Goal: Information Seeking & Learning: Check status

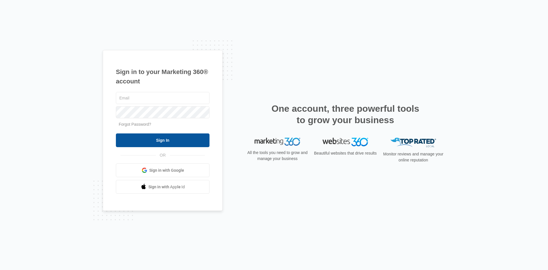
type input "lniswonger@ccaglobal.com"
click at [178, 142] on input "Sign In" at bounding box center [163, 140] width 94 height 14
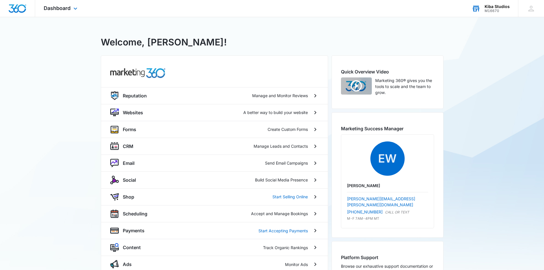
click at [498, 4] on div "Kiba Studios" at bounding box center [496, 6] width 25 height 5
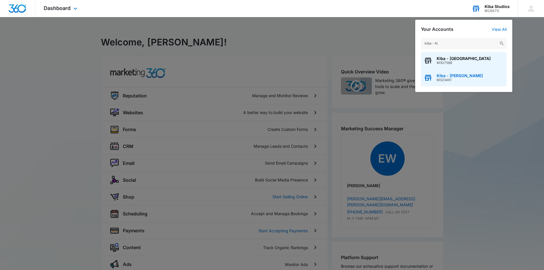
type input "kiba - N"
click at [454, 77] on span "Kiba - N. Olmsted" at bounding box center [459, 75] width 46 height 5
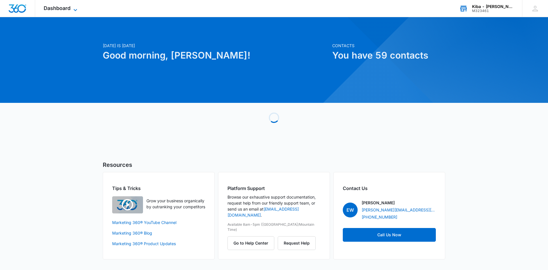
click at [74, 11] on icon at bounding box center [75, 10] width 7 height 7
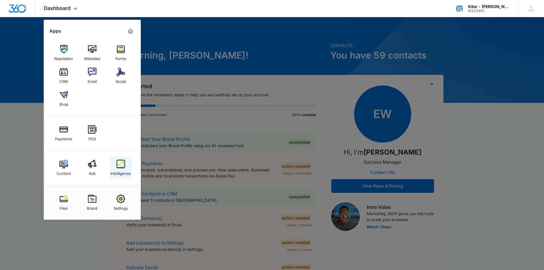
click at [125, 165] on img at bounding box center [120, 164] width 9 height 9
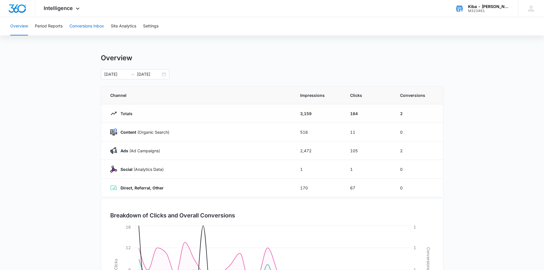
click at [84, 27] on button "Conversions Inbox" at bounding box center [86, 26] width 35 height 18
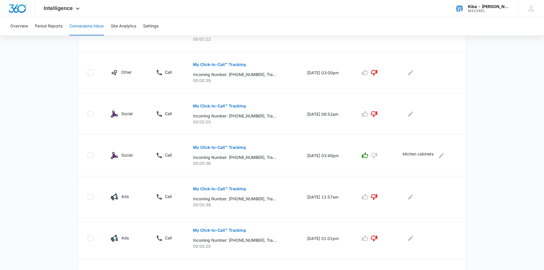
scroll to position [342, 0]
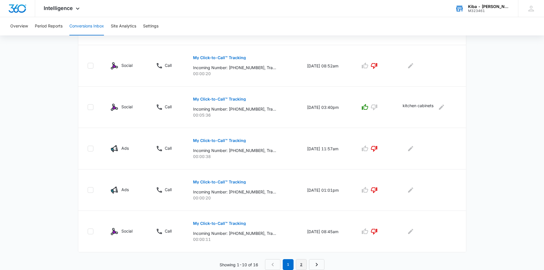
click at [299, 265] on link "2" at bounding box center [301, 264] width 11 height 11
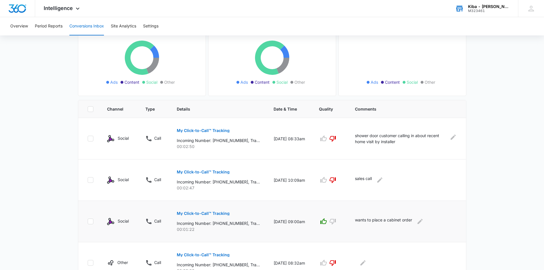
scroll to position [176, 0]
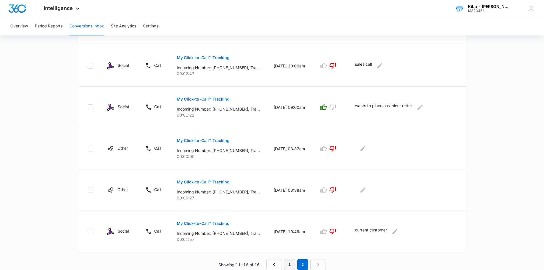
click at [288, 265] on link "1" at bounding box center [289, 264] width 11 height 11
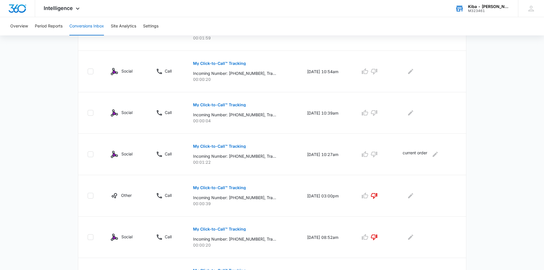
scroll to position [142, 0]
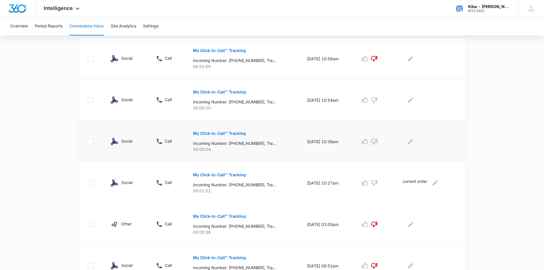
click at [377, 144] on icon "button" at bounding box center [374, 142] width 6 height 6
click at [377, 100] on icon "button" at bounding box center [374, 100] width 6 height 6
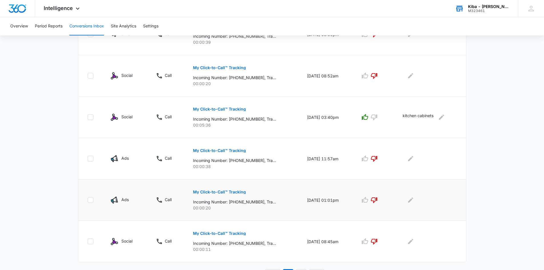
scroll to position [342, 0]
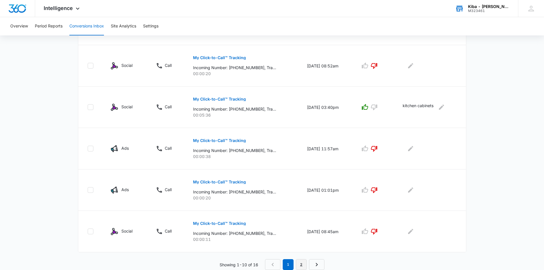
click at [300, 261] on link "2" at bounding box center [301, 264] width 11 height 11
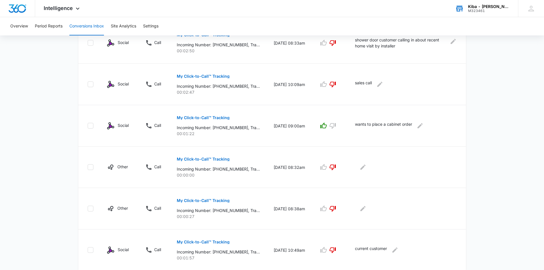
scroll to position [176, 0]
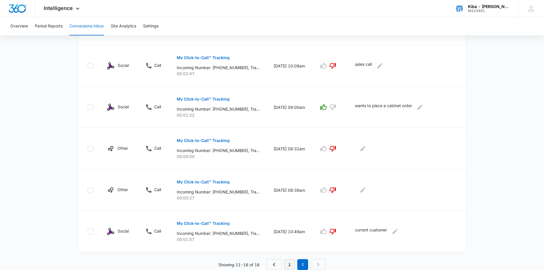
click at [290, 265] on link "1" at bounding box center [289, 264] width 11 height 11
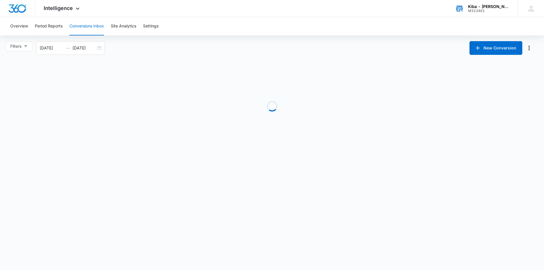
scroll to position [0, 0]
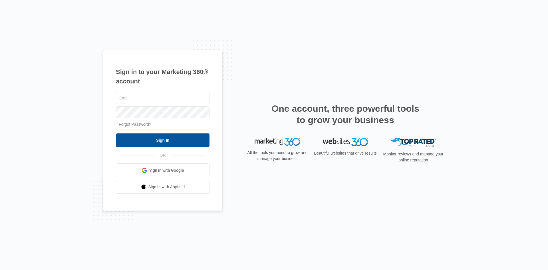
type input "[EMAIL_ADDRESS][DOMAIN_NAME]"
click at [161, 137] on input "Sign In" at bounding box center [163, 140] width 94 height 14
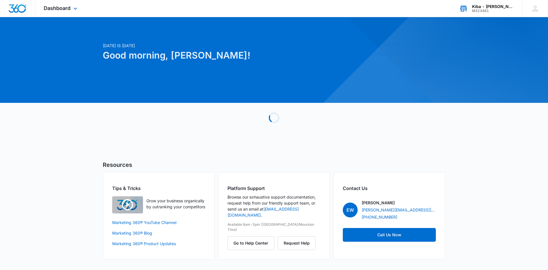
click at [484, 8] on div "Kiba - N. Olmsted" at bounding box center [493, 6] width 42 height 5
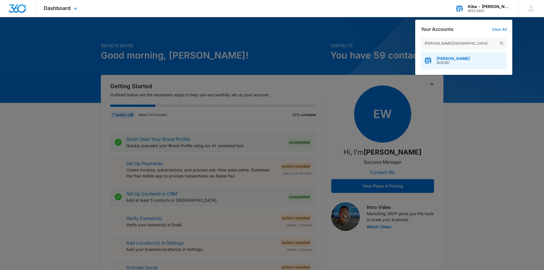
type input "kiba - medina"
click at [444, 62] on span "M35397" at bounding box center [452, 63] width 33 height 4
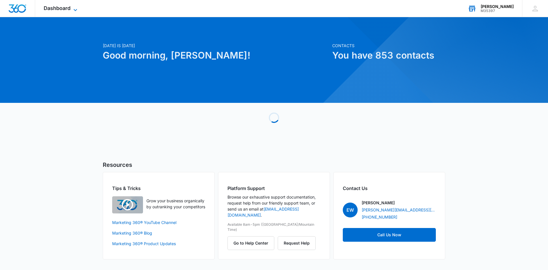
click at [74, 9] on icon at bounding box center [75, 10] width 3 height 2
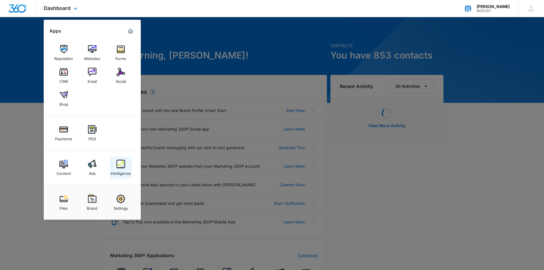
click at [124, 164] on img at bounding box center [120, 164] width 9 height 9
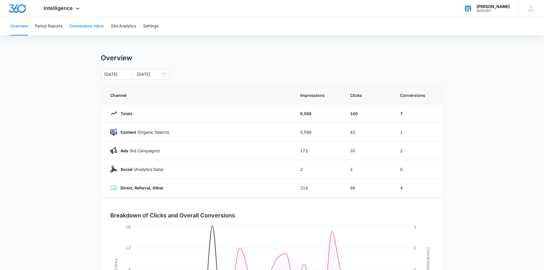
click at [92, 25] on button "Conversions Inbox" at bounding box center [86, 26] width 35 height 18
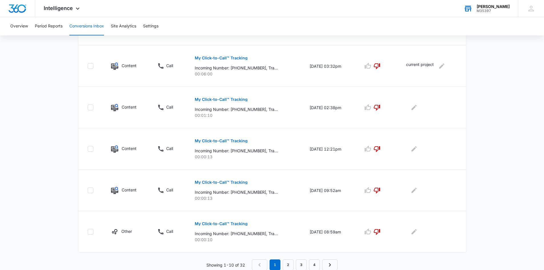
scroll to position [342, 0]
click at [317, 262] on link "4" at bounding box center [314, 264] width 11 height 11
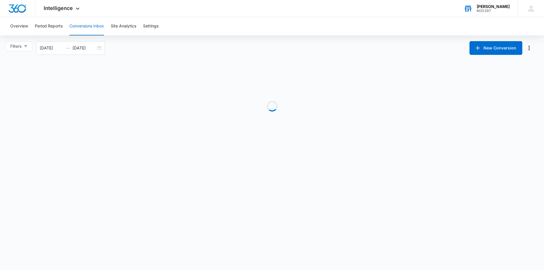
scroll to position [0, 0]
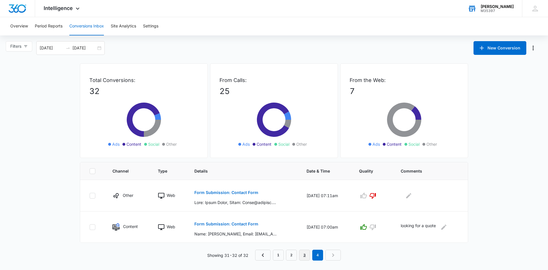
click at [305, 255] on link "3" at bounding box center [304, 254] width 11 height 11
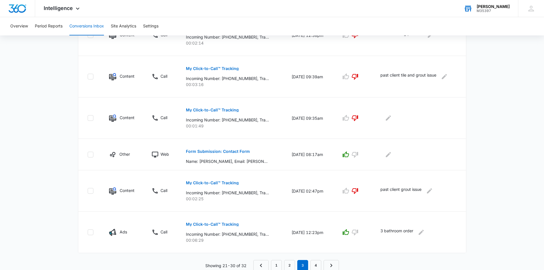
scroll to position [322, 0]
click at [212, 224] on p "My Click-to-Call™ Tracking" at bounding box center [212, 223] width 53 height 4
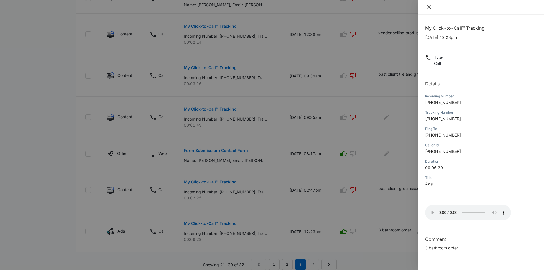
click at [429, 7] on icon "close" at bounding box center [428, 6] width 3 height 3
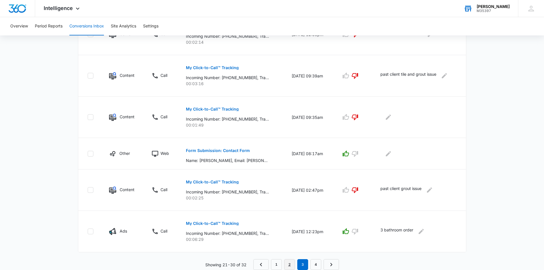
click at [289, 264] on link "2" at bounding box center [289, 264] width 11 height 11
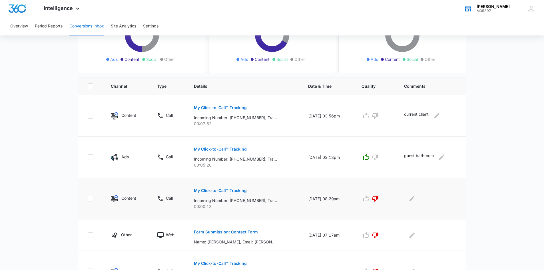
scroll to position [83, 0]
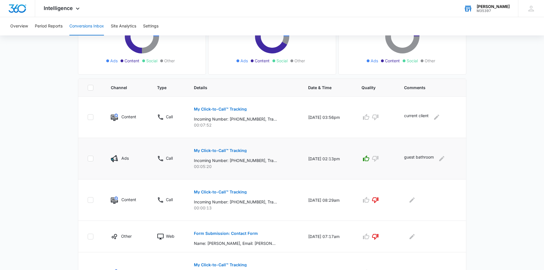
click at [215, 150] on p "My Click-to-Call™ Tracking" at bounding box center [220, 150] width 53 height 4
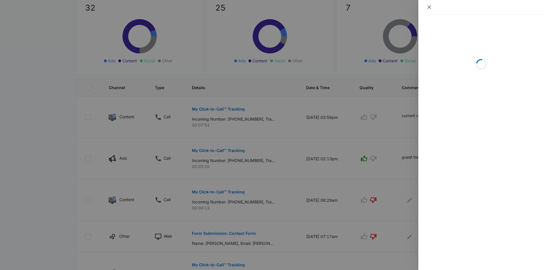
click at [429, 7] on icon "close" at bounding box center [428, 6] width 3 height 3
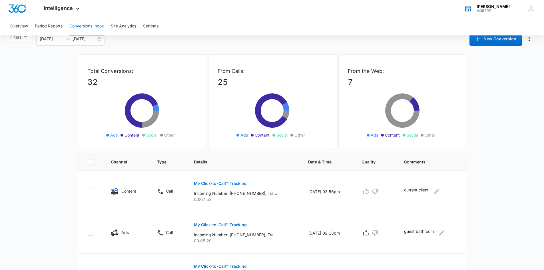
scroll to position [0, 0]
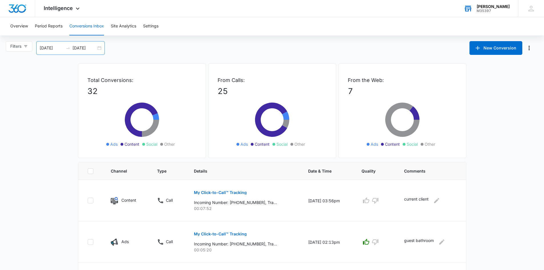
click at [96, 48] on input "10/09/2025" at bounding box center [84, 48] width 24 height 6
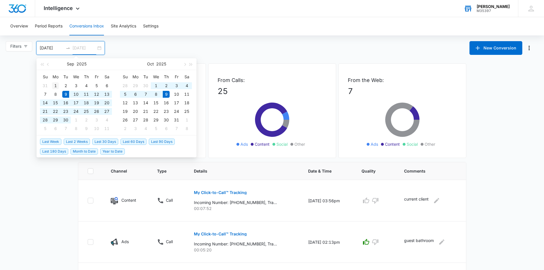
type input "09/01/2025"
click at [55, 84] on div "1" at bounding box center [55, 85] width 7 height 7
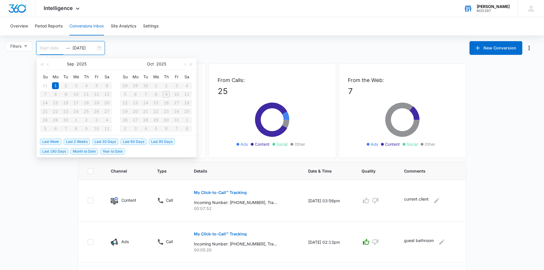
click at [68, 120] on table "Su Mo Tu We Th Fr Sa 31 1 2 3 4 5 6 7 8 9 10 11 12 13 14 15 16 17 18 19 20 21 2…" at bounding box center [76, 102] width 72 height 60
type input "09/01/2025"
click at [55, 84] on div "1" at bounding box center [55, 85] width 7 height 7
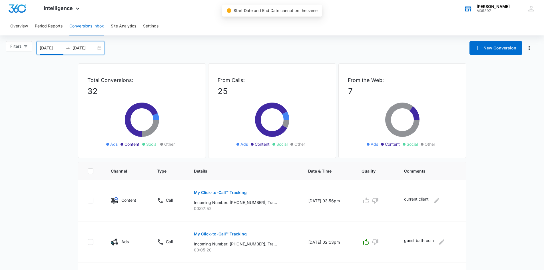
click at [83, 48] on input "09/01/2025" at bounding box center [84, 48] width 24 height 6
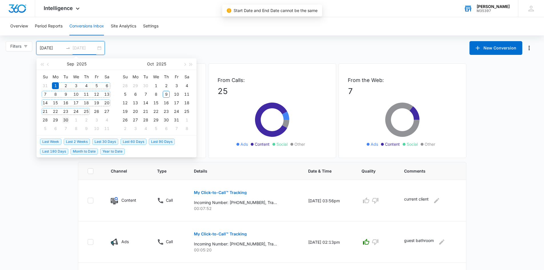
type input "[DATE]"
click at [65, 120] on div "30" at bounding box center [65, 119] width 7 height 7
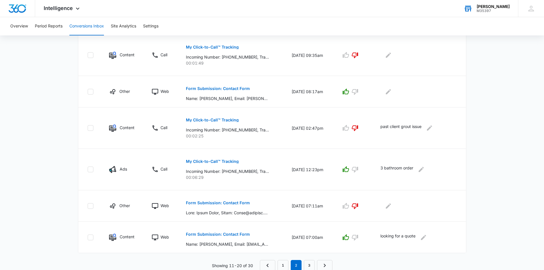
scroll to position [302, 0]
click at [284, 263] on link "1" at bounding box center [282, 264] width 11 height 11
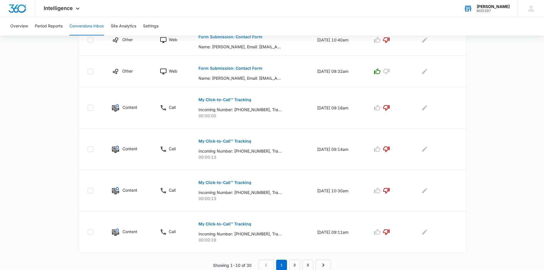
scroll to position [312, 0]
click at [306, 263] on link "3" at bounding box center [307, 264] width 11 height 11
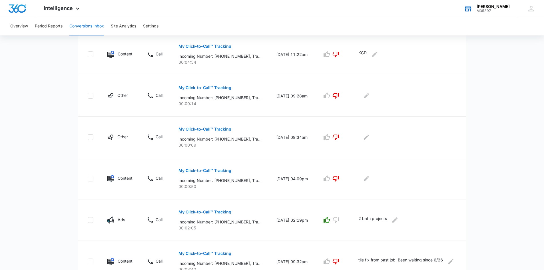
scroll to position [257, 0]
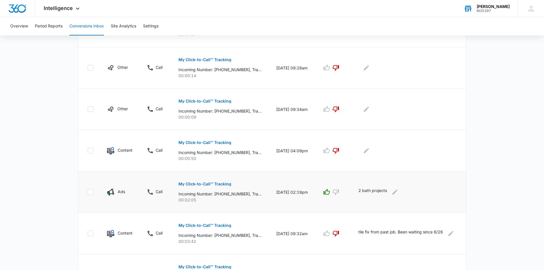
click at [207, 182] on p "My Click-to-Call™ Tracking" at bounding box center [204, 184] width 53 height 4
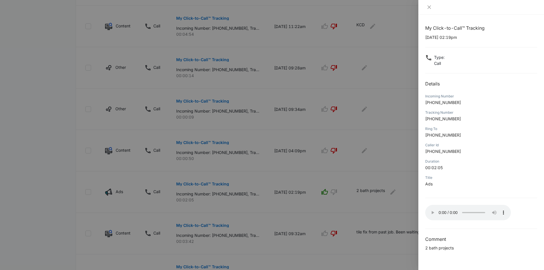
click at [324, 161] on div at bounding box center [272, 135] width 544 height 270
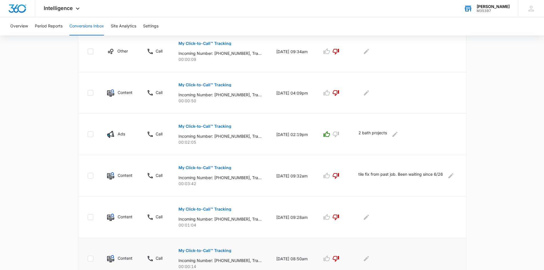
scroll to position [342, 0]
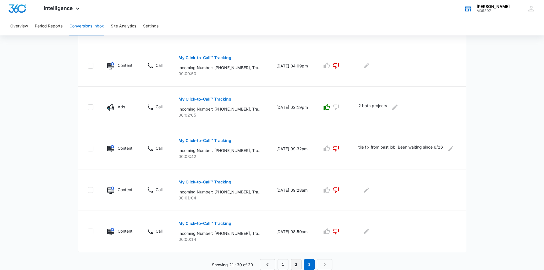
click at [294, 261] on link "2" at bounding box center [296, 264] width 11 height 11
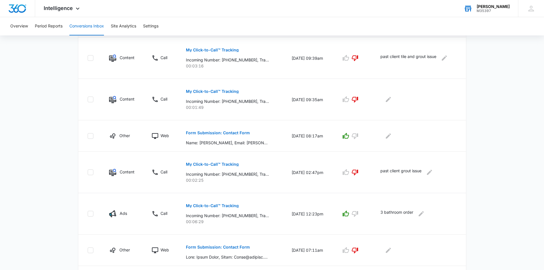
scroll to position [257, 0]
click at [199, 204] on p "My Click-to-Call™ Tracking" at bounding box center [212, 205] width 53 height 4
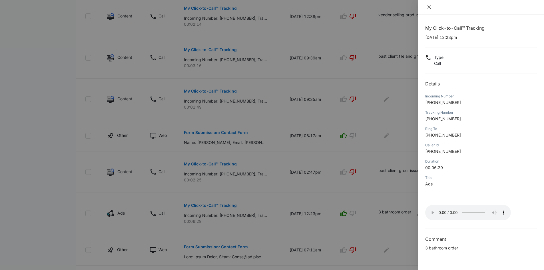
click at [429, 9] on icon "close" at bounding box center [429, 7] width 5 height 5
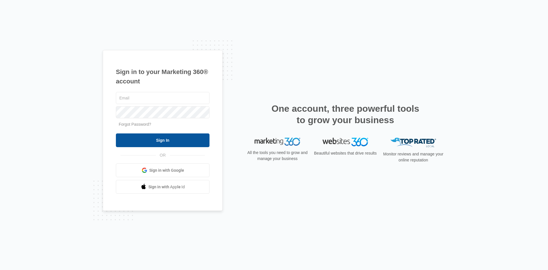
type input "[EMAIL_ADDRESS][DOMAIN_NAME]"
click at [145, 140] on input "Sign In" at bounding box center [163, 140] width 94 height 14
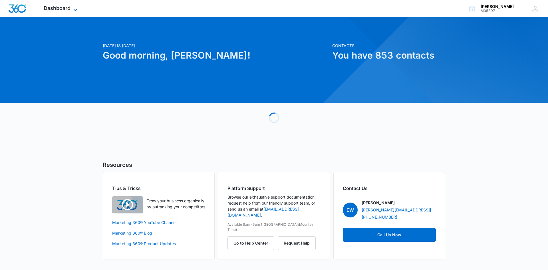
click at [74, 8] on icon at bounding box center [75, 10] width 7 height 7
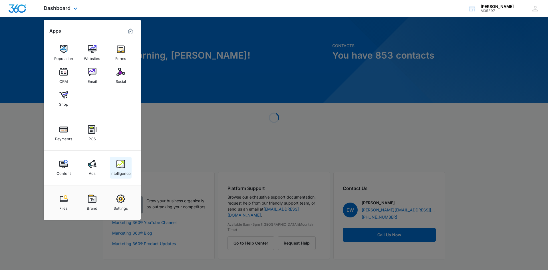
click at [126, 162] on link "Intelligence" at bounding box center [121, 168] width 22 height 22
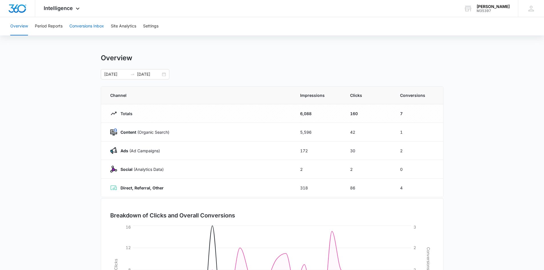
click at [85, 24] on button "Conversions Inbox" at bounding box center [86, 26] width 35 height 18
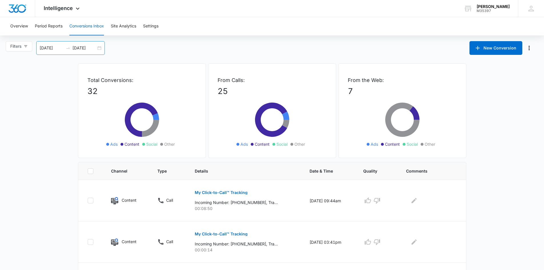
click at [102, 48] on div "09/09/2025 10/09/2025" at bounding box center [70, 48] width 68 height 14
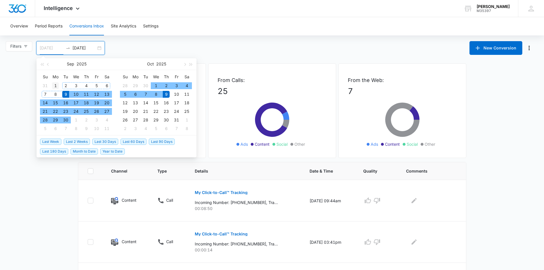
type input "09/01/2025"
click at [53, 84] on div "1" at bounding box center [55, 85] width 7 height 7
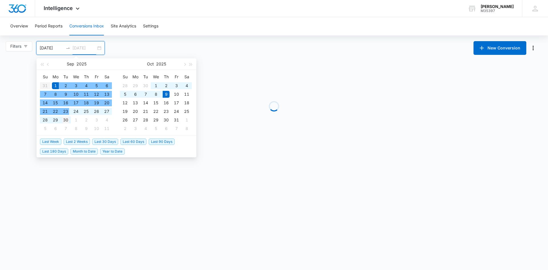
type input "09/30/2025"
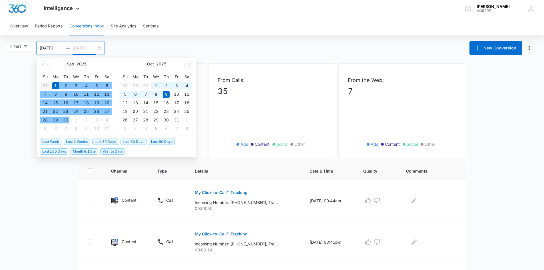
click at [64, 121] on div "30" at bounding box center [65, 119] width 7 height 7
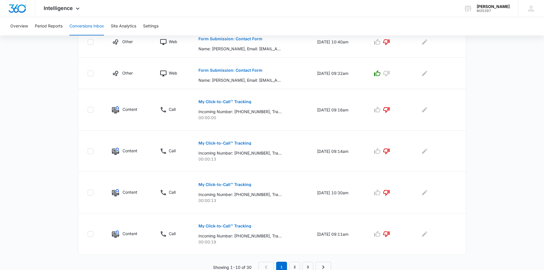
scroll to position [312, 0]
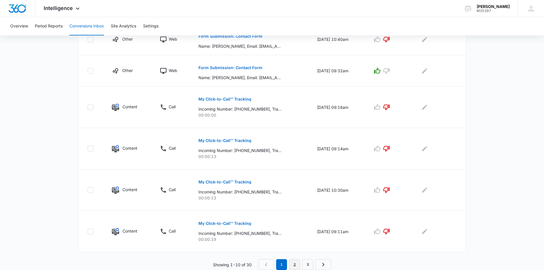
click at [296, 264] on link "2" at bounding box center [294, 264] width 11 height 11
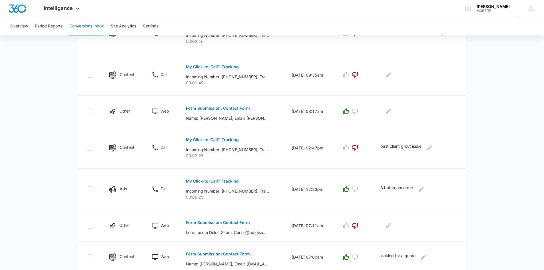
scroll to position [302, 0]
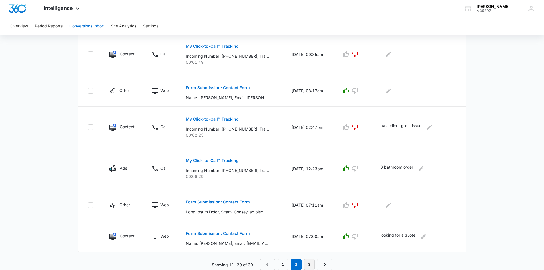
click at [308, 263] on link "3" at bounding box center [309, 264] width 11 height 11
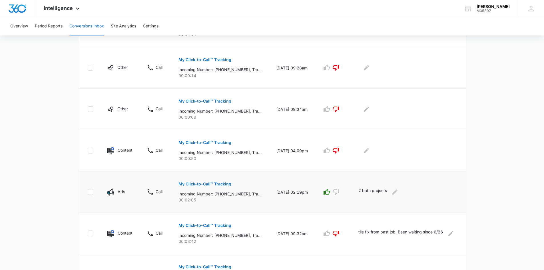
scroll to position [342, 0]
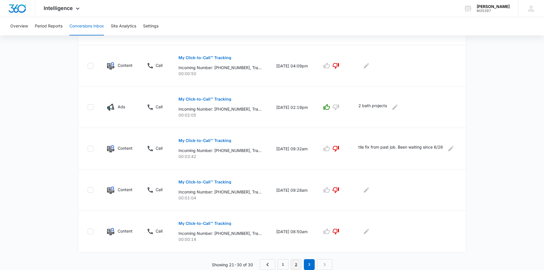
click at [298, 264] on link "2" at bounding box center [296, 264] width 11 height 11
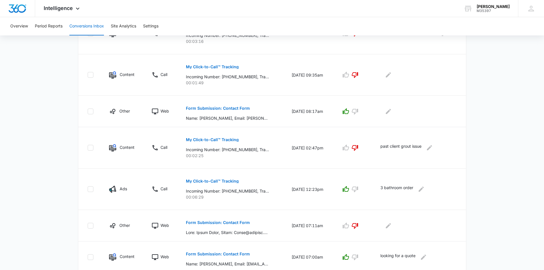
scroll to position [302, 0]
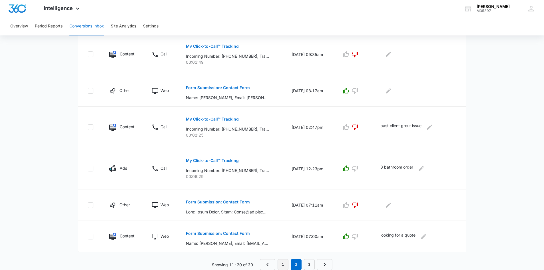
click at [285, 263] on link "1" at bounding box center [282, 264] width 11 height 11
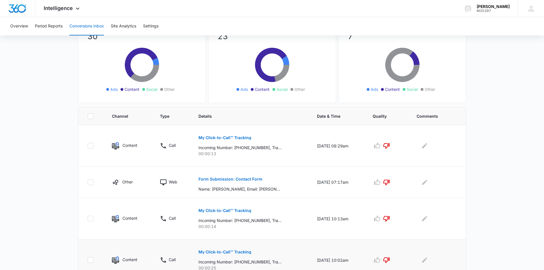
scroll to position [0, 0]
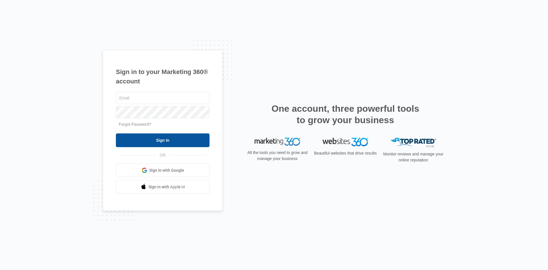
type input "[EMAIL_ADDRESS][DOMAIN_NAME]"
click at [170, 138] on input "Sign In" at bounding box center [163, 140] width 94 height 14
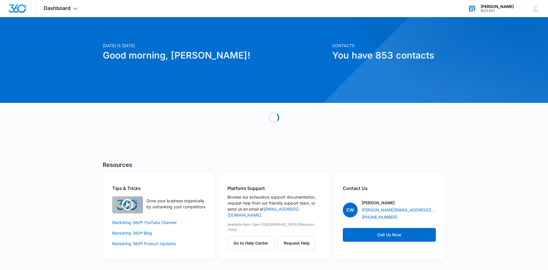
click at [496, 9] on div "M35397" at bounding box center [497, 11] width 33 height 4
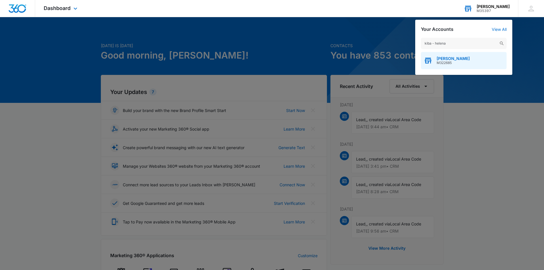
type input "kiba - helena"
click at [451, 63] on span "M322685" at bounding box center [452, 63] width 33 height 4
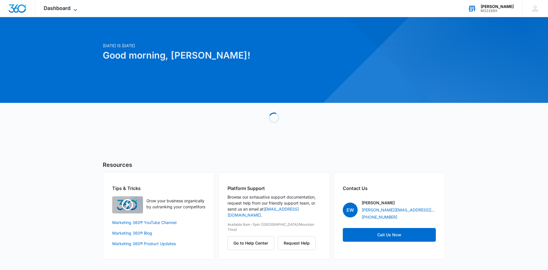
click at [75, 8] on icon at bounding box center [75, 10] width 7 height 7
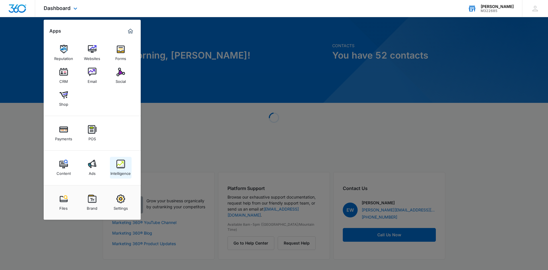
click at [123, 170] on div "Intelligence" at bounding box center [120, 171] width 20 height 7
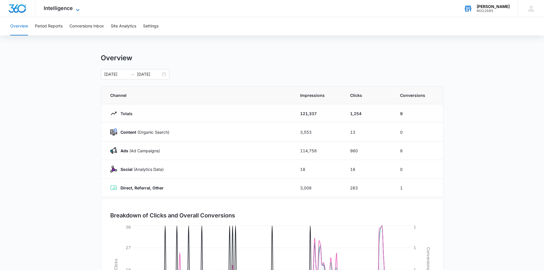
click at [77, 9] on icon at bounding box center [77, 10] width 7 height 7
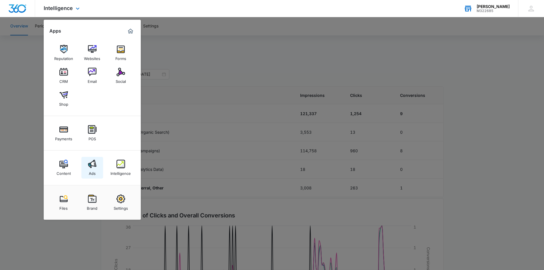
click at [95, 169] on div "Ads" at bounding box center [92, 171] width 7 height 7
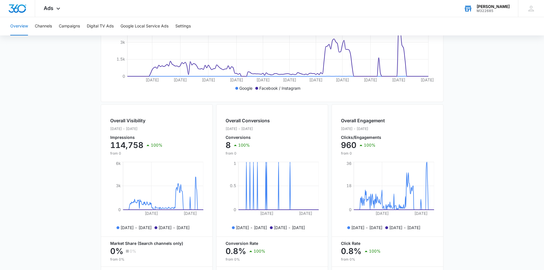
scroll to position [84, 0]
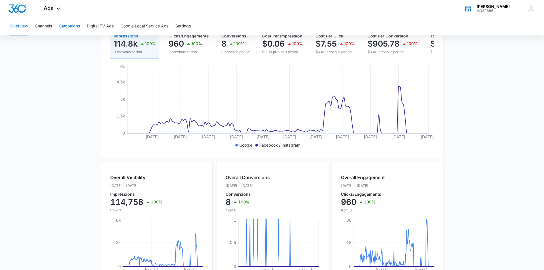
click at [67, 27] on button "Campaigns" at bounding box center [69, 26] width 21 height 18
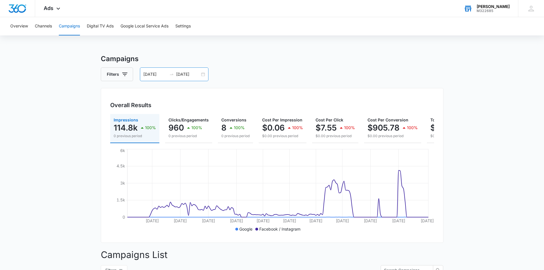
click at [203, 74] on div "04/01/2025 09/30/2025" at bounding box center [174, 74] width 68 height 14
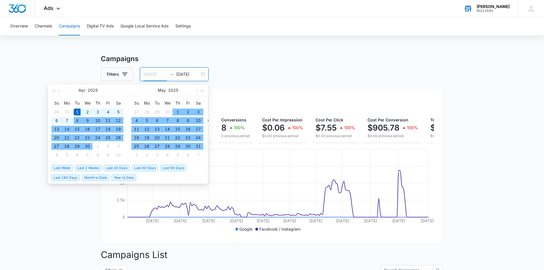
type input "04/01/2025"
click at [76, 112] on div "1" at bounding box center [77, 111] width 7 height 7
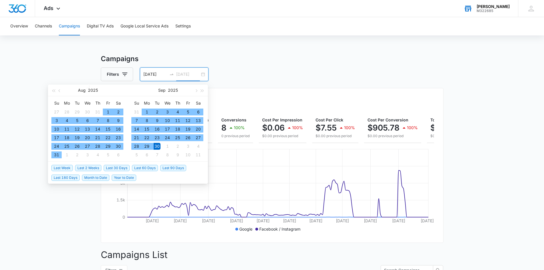
click at [158, 148] on div "30" at bounding box center [157, 146] width 7 height 7
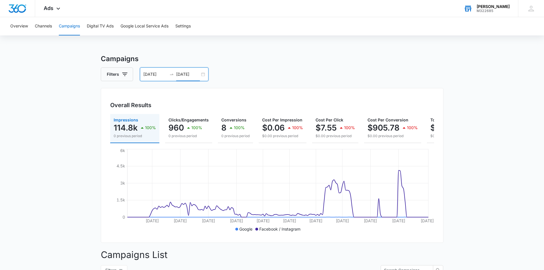
click at [176, 74] on input "[DATE]" at bounding box center [188, 74] width 24 height 6
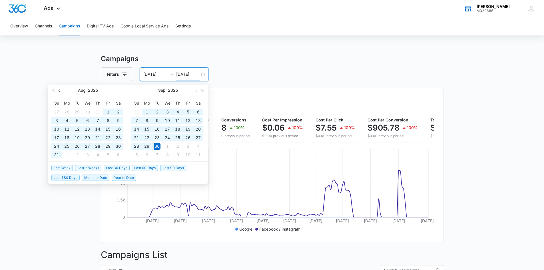
click at [57, 91] on button "button" at bounding box center [60, 89] width 6 height 11
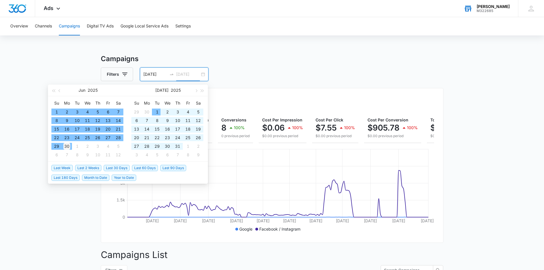
type input "06/30/2025"
click at [69, 146] on div "30" at bounding box center [66, 146] width 7 height 7
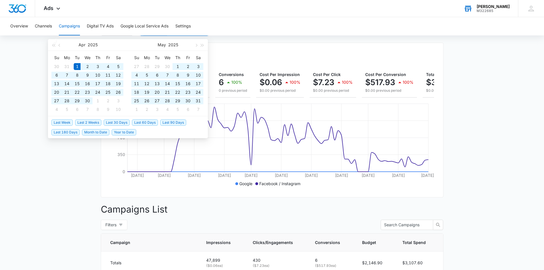
scroll to position [32, 0]
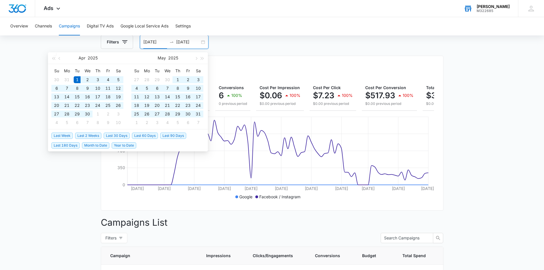
click at [279, 67] on div "Overall Results Impressions 47.9k 100% 0 previous period Clicks/Engagements 430…" at bounding box center [272, 133] width 342 height 155
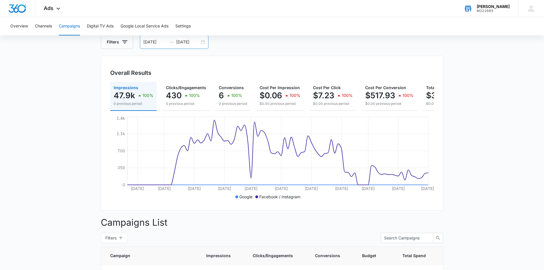
click at [206, 42] on div "04/01/2025 06/30/2025" at bounding box center [174, 42] width 68 height 14
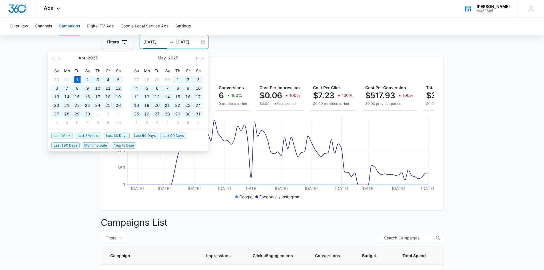
click at [195, 57] on span "button" at bounding box center [195, 58] width 3 height 3
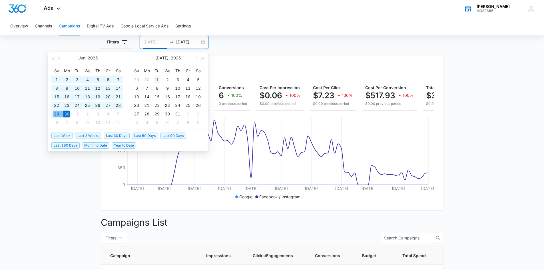
type input "[DATE]"
click at [158, 79] on div "1" at bounding box center [157, 79] width 7 height 7
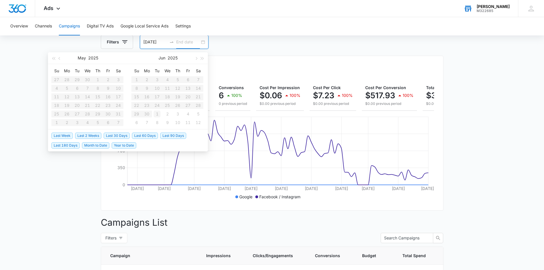
type input "[DATE]"
click at [196, 60] on button "button" at bounding box center [196, 57] width 6 height 11
type input "08/24/2025"
type input "08/02/2025"
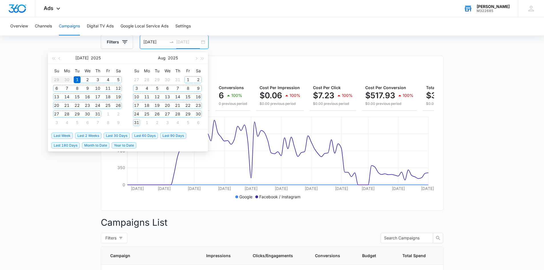
click at [138, 121] on div "31" at bounding box center [136, 122] width 7 height 7
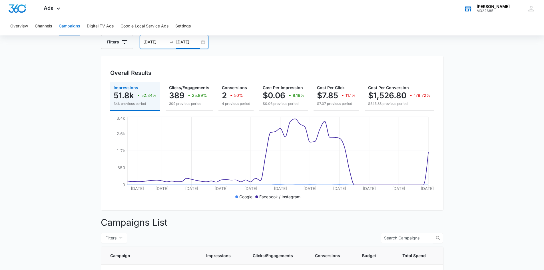
click at [179, 42] on input "08/31/2025" at bounding box center [188, 42] width 24 height 6
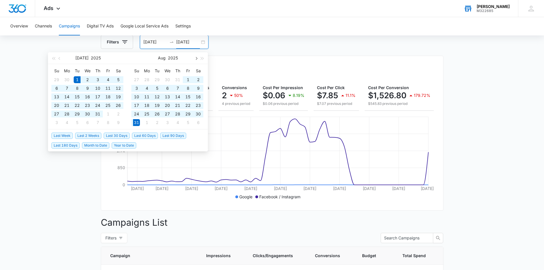
click at [195, 57] on button "button" at bounding box center [196, 57] width 6 height 11
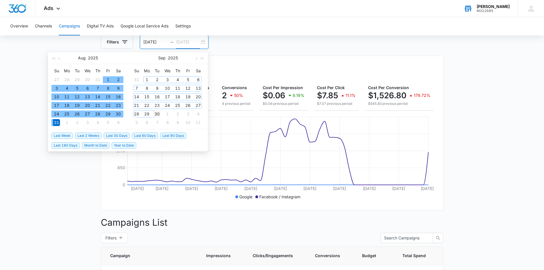
type input "[DATE]"
click at [156, 114] on div "30" at bounding box center [157, 113] width 7 height 7
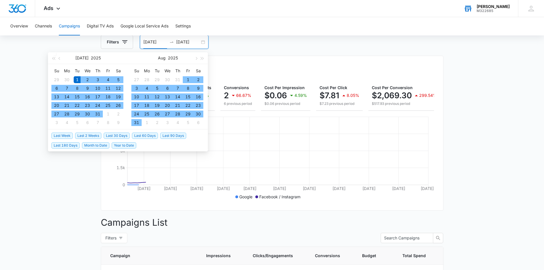
type input "[DATE]"
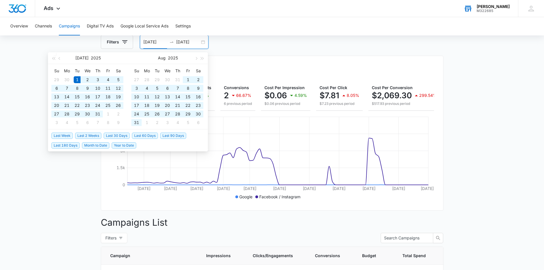
click at [470, 139] on main "Campaigns Filters 07/01/2025 09/30/2025 Overall Results Impressions 66.9k 39.58…" at bounding box center [272, 209] width 544 height 377
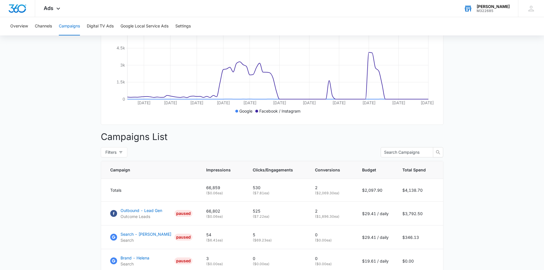
scroll to position [165, 0]
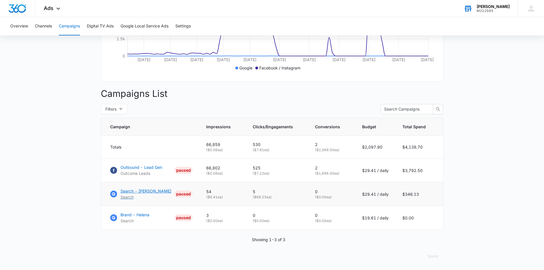
click at [128, 192] on p "Search - [PERSON_NAME]" at bounding box center [145, 191] width 51 height 6
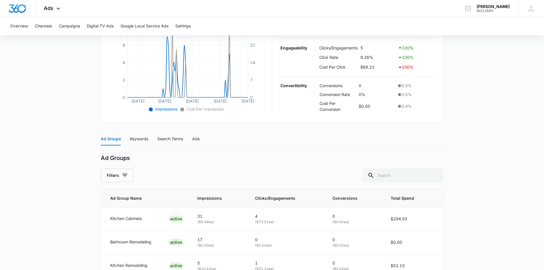
scroll to position [148, 0]
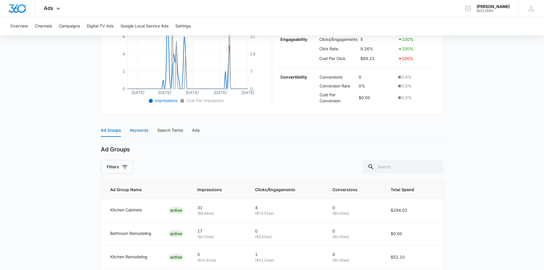
click at [138, 129] on div "Keywords" at bounding box center [139, 130] width 18 height 6
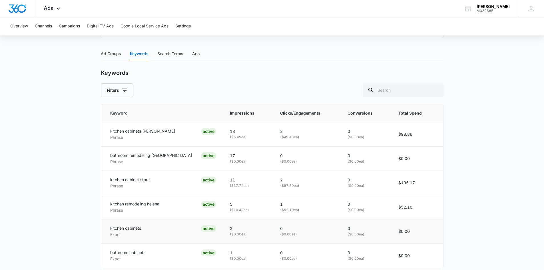
scroll to position [233, 0]
